Goal: Task Accomplishment & Management: Use online tool/utility

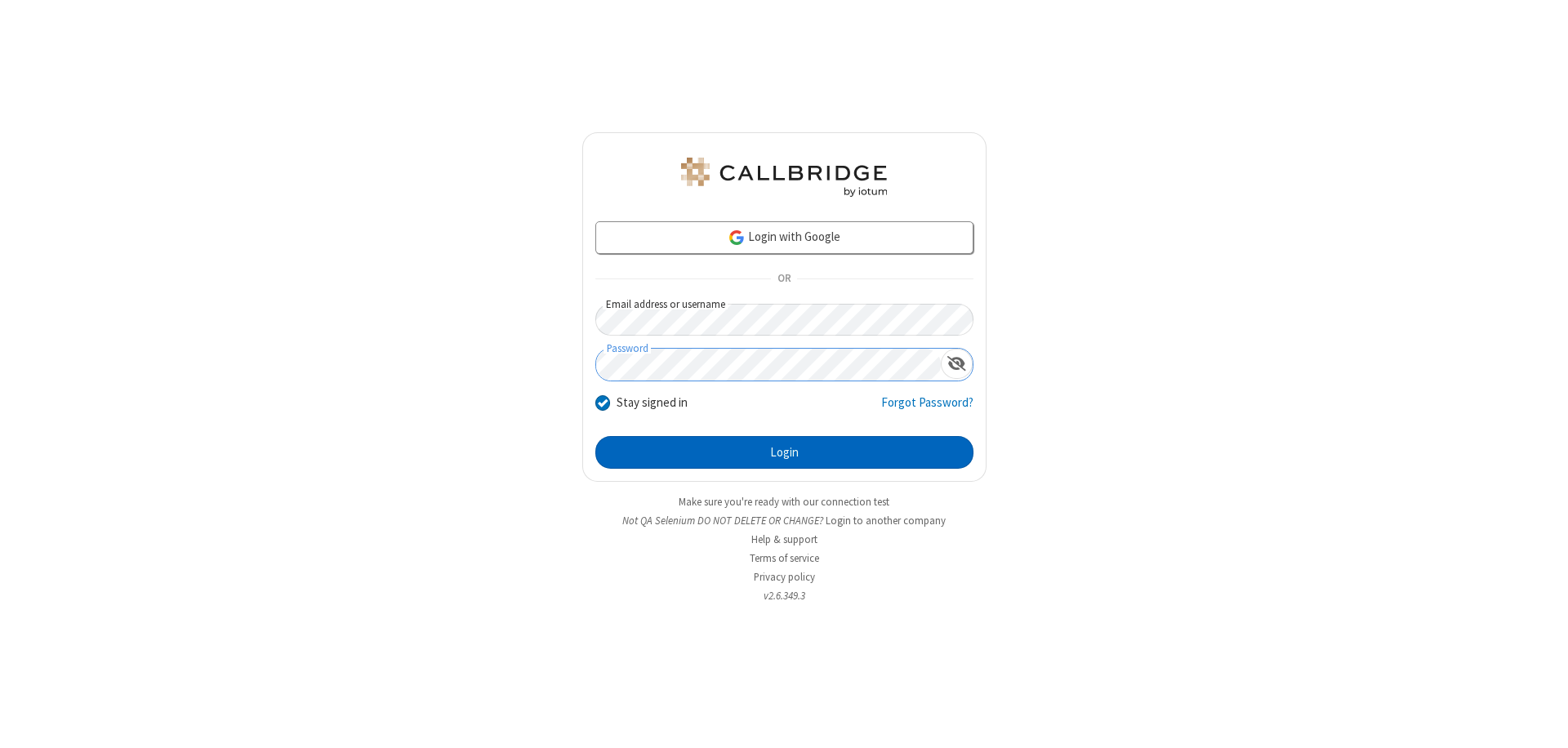
click at [784, 453] on button "Login" at bounding box center [784, 452] width 378 height 32
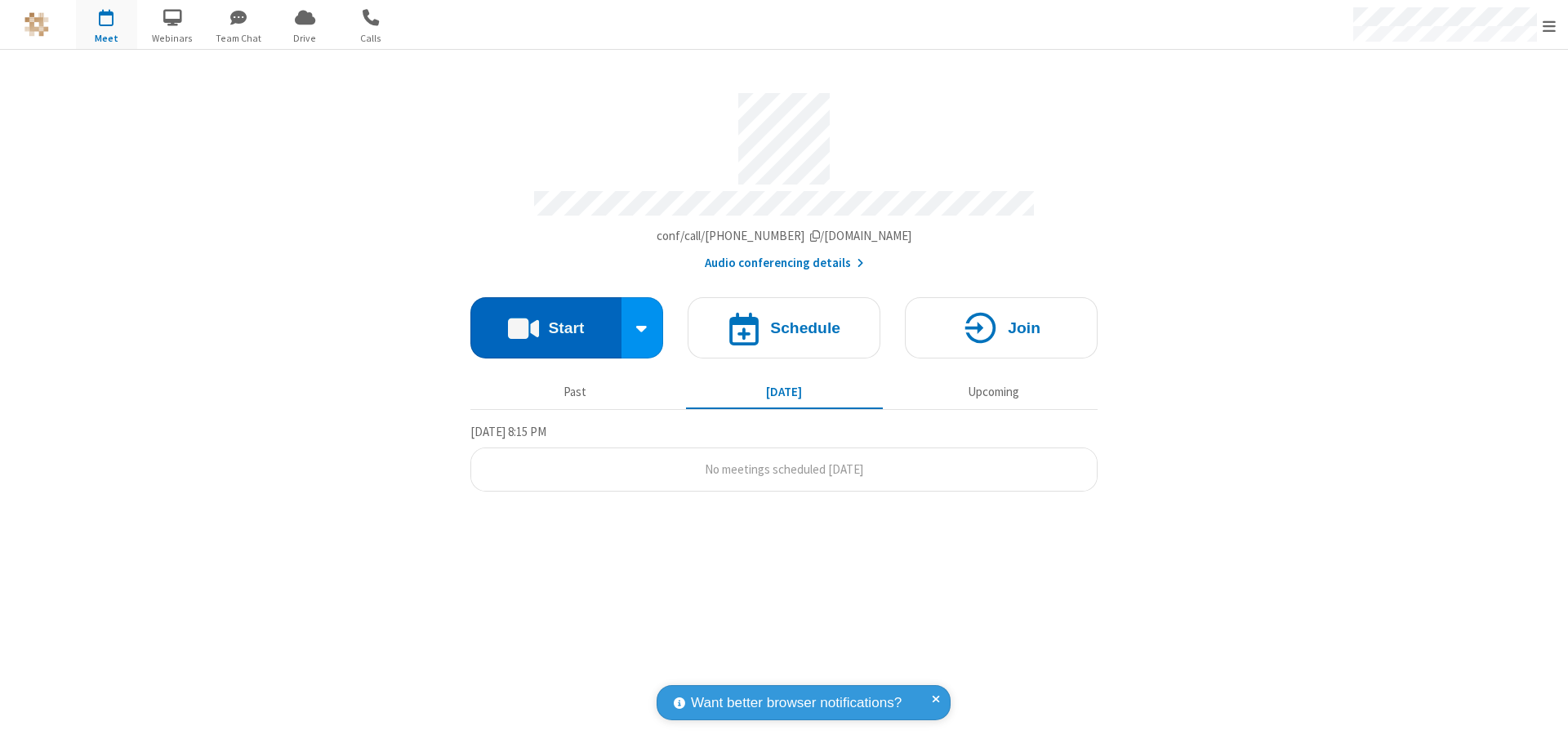
click at [546, 320] on button "Start" at bounding box center [546, 328] width 151 height 62
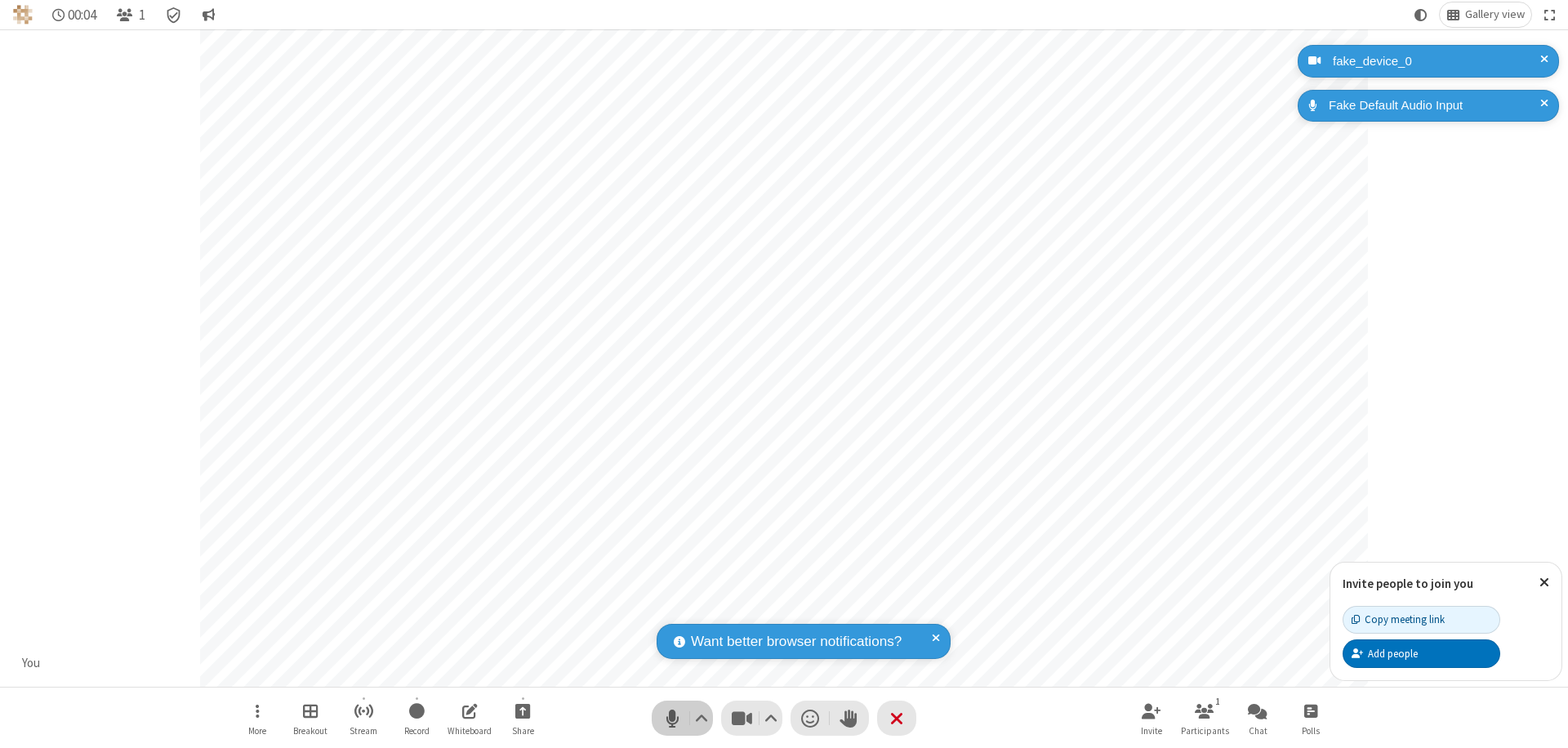
click at [672, 718] on span "Mute (⌘+Shift+A)" at bounding box center [671, 718] width 24 height 23
click at [672, 718] on span "Unmute (⌘+Shift+A)" at bounding box center [671, 718] width 24 height 23
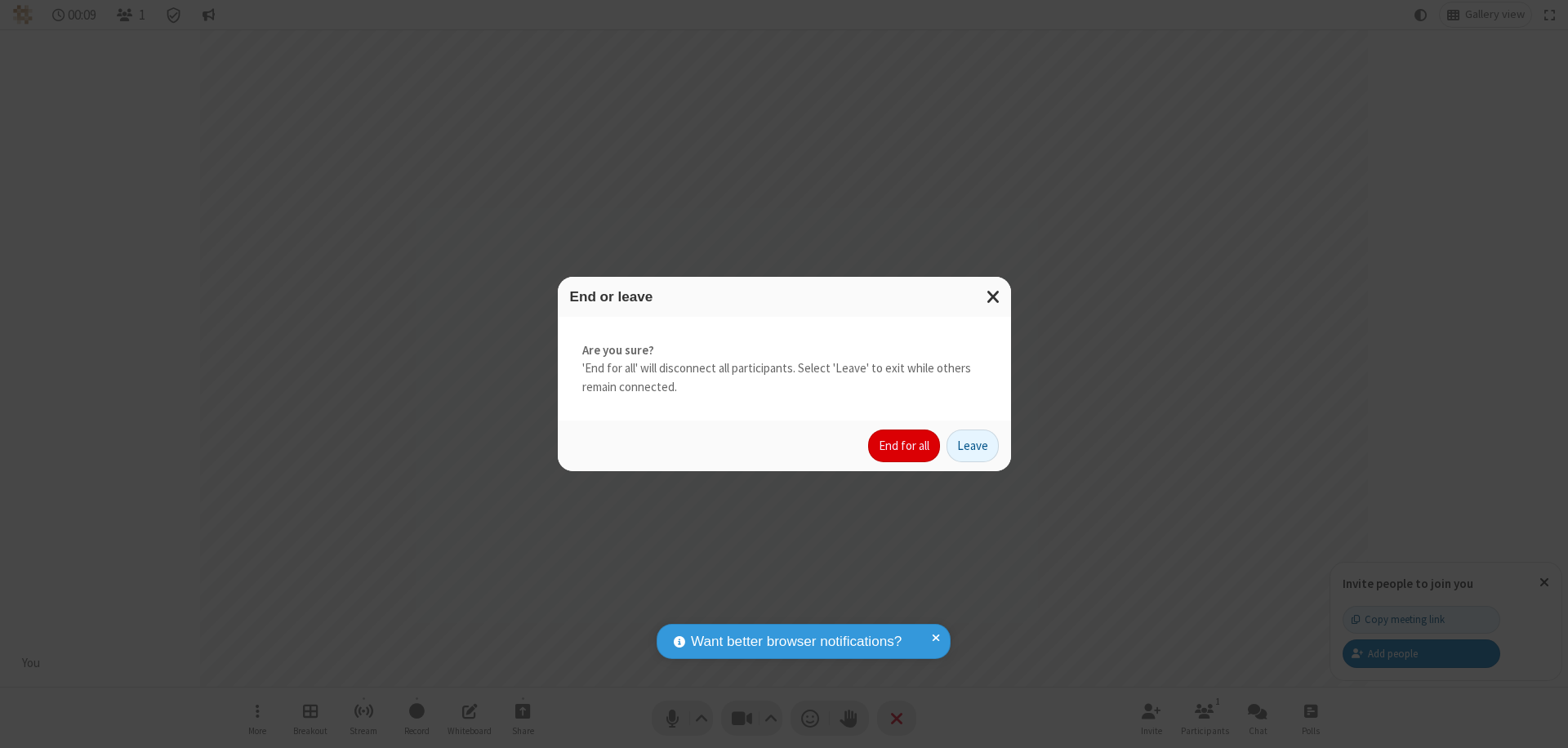
click at [905, 446] on button "End for all" at bounding box center [903, 445] width 72 height 32
